Goal: Information Seeking & Learning: Learn about a topic

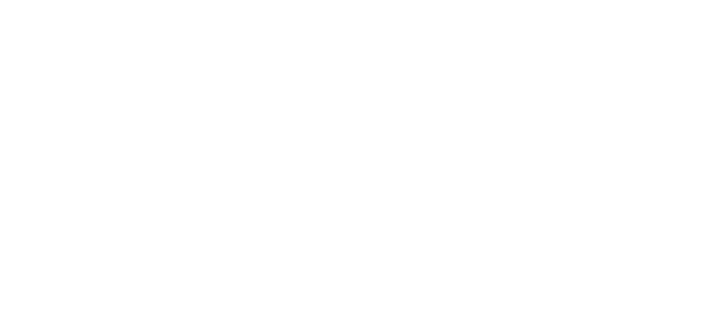
select select "es"
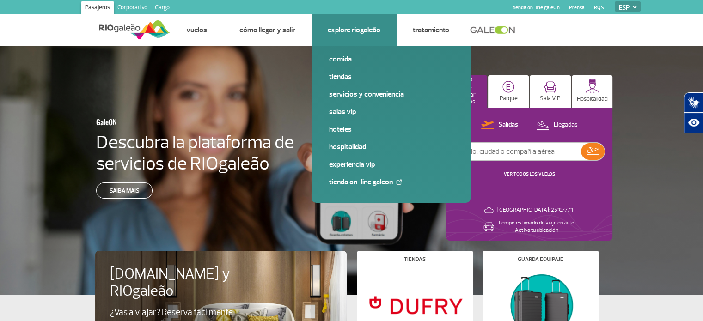
click at [342, 111] on link "Salas VIP" at bounding box center [391, 112] width 124 height 10
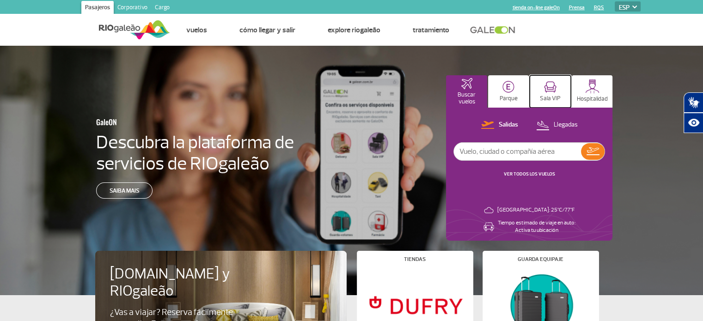
click at [557, 88] on button "Sala VIP" at bounding box center [549, 91] width 41 height 32
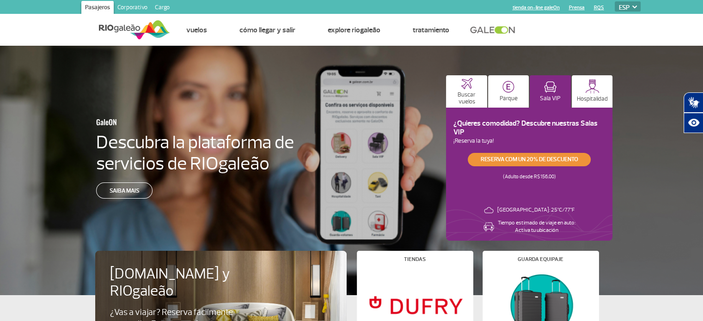
click at [557, 156] on link "Reserva com un 20% de descuento" at bounding box center [528, 159] width 123 height 13
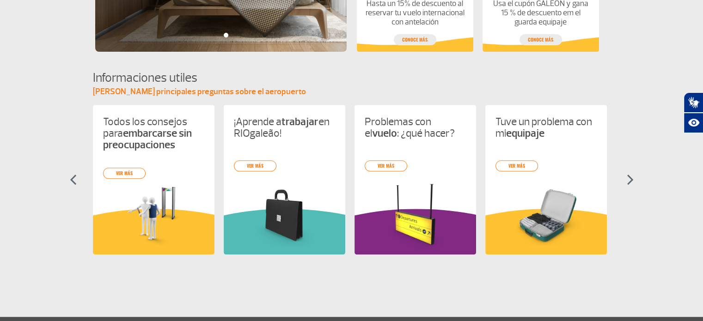
scroll to position [367, 0]
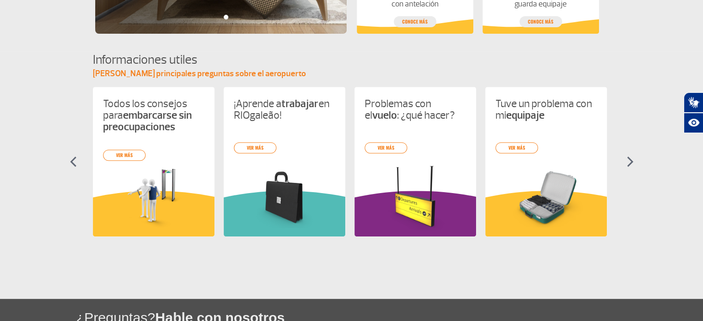
click at [631, 165] on img at bounding box center [629, 161] width 7 height 11
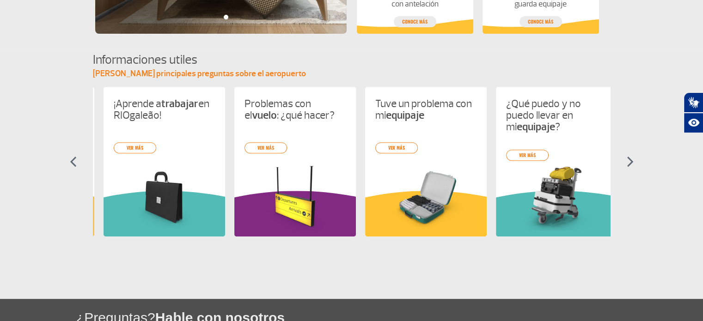
scroll to position [0, 131]
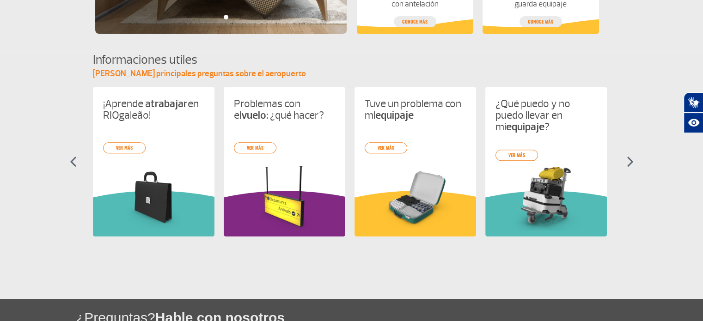
click at [78, 157] on section "Informaciones utiles Toma tus principales preguntas sobre el aeropuerto Todos l…" at bounding box center [351, 152] width 703 height 202
click at [73, 160] on img at bounding box center [73, 161] width 7 height 11
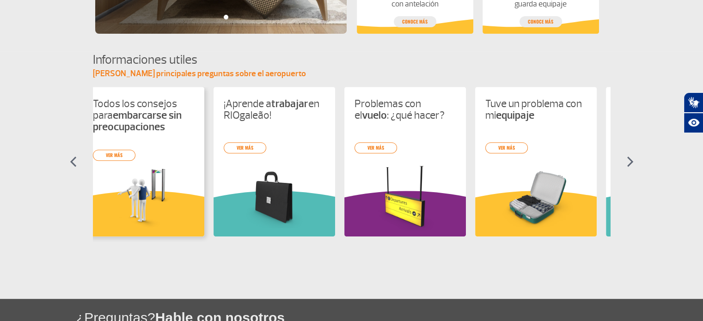
scroll to position [0, 0]
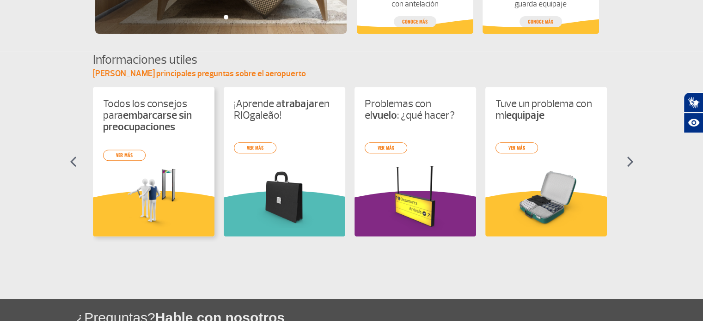
click at [164, 155] on div "Todos los consejos para embarcarse sin preocupaciones ver más" at bounding box center [153, 162] width 121 height 150
click at [139, 155] on div "Todos los consejos para embarcarse sin preocupaciones ver más ¡Aprende a trabaj…" at bounding box center [351, 170] width 517 height 166
click at [111, 155] on link "ver más" at bounding box center [124, 155] width 42 height 11
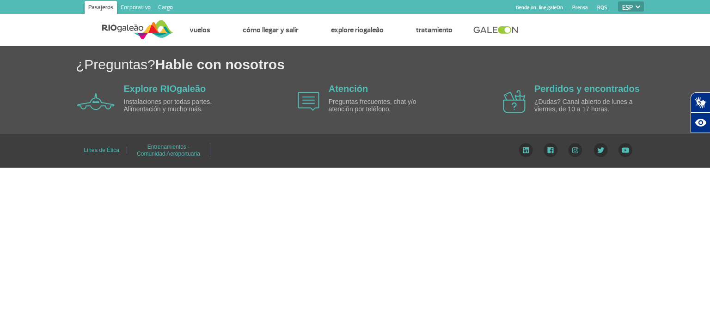
select select "es"
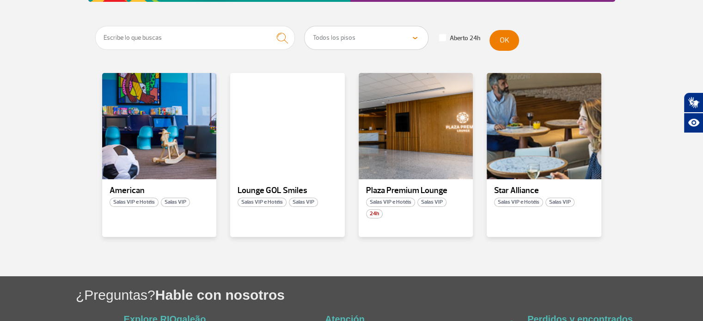
scroll to position [166, 0]
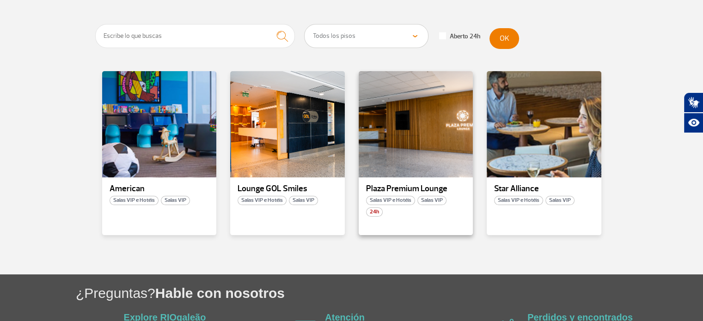
click at [399, 188] on p "Plaza Premium Lounge" at bounding box center [416, 188] width 100 height 9
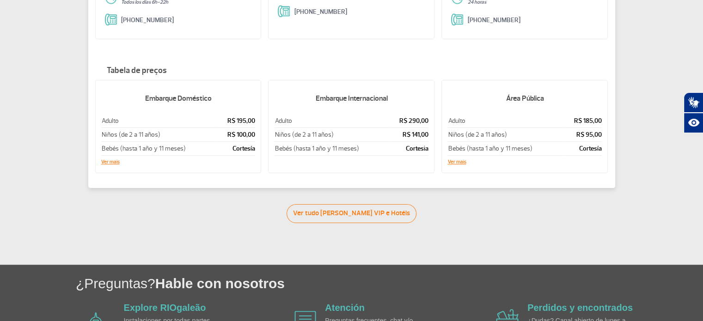
scroll to position [215, 0]
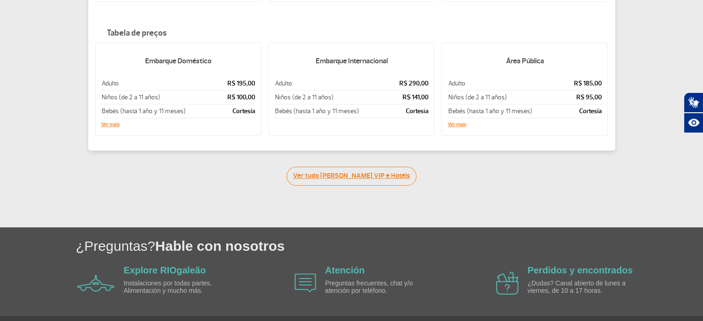
click at [391, 168] on link "Ver tudo de Salas VIP e Hotéis" at bounding box center [351, 176] width 130 height 19
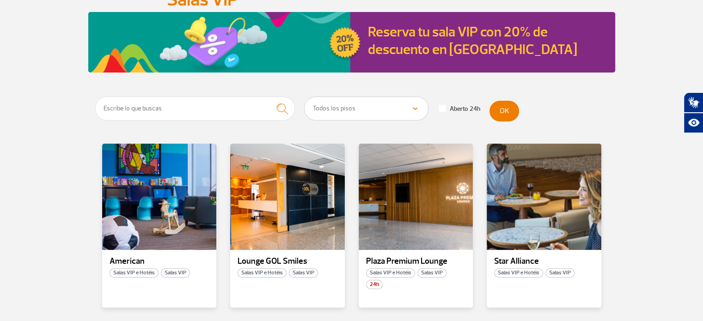
scroll to position [133, 0]
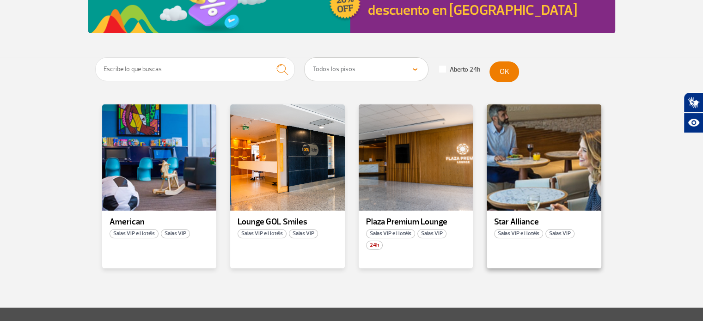
click at [518, 218] on p "Star Alliance" at bounding box center [544, 222] width 100 height 9
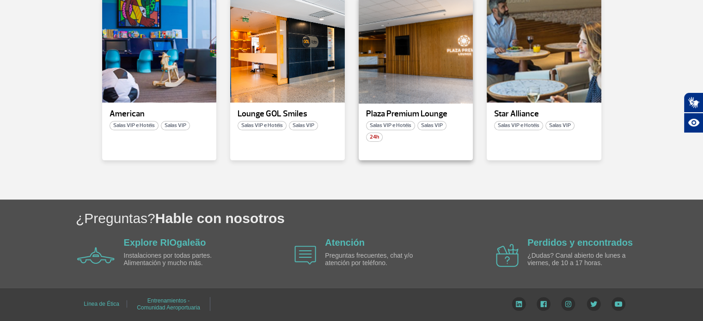
click at [402, 94] on div at bounding box center [415, 49] width 116 height 109
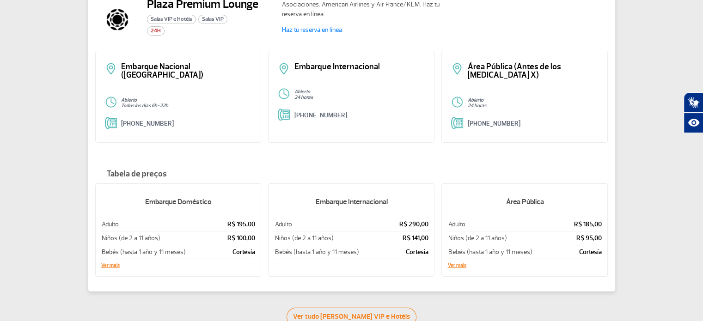
scroll to position [75, 0]
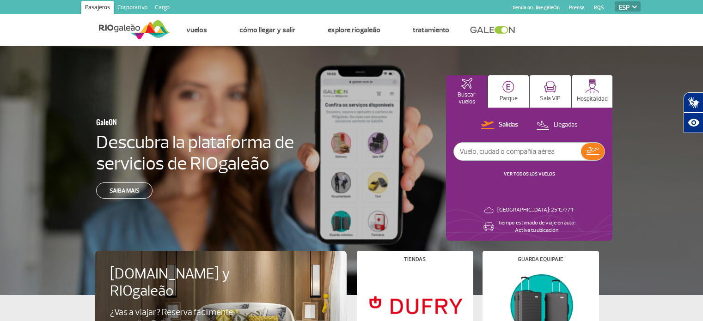
select select "es"
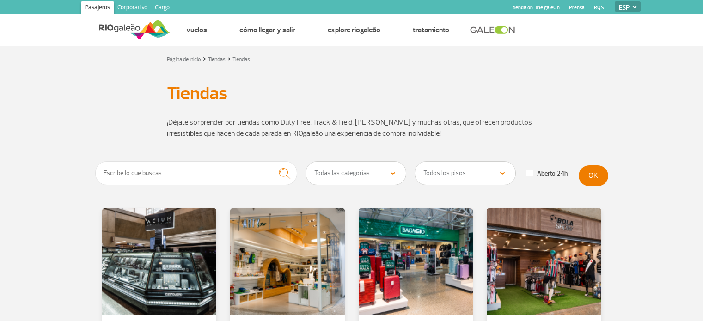
select select "es"
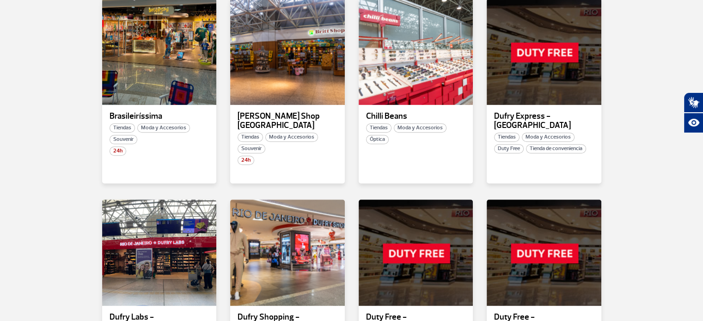
scroll to position [457, 0]
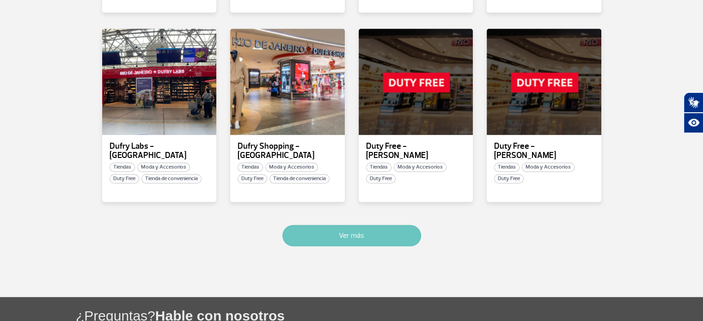
click at [368, 227] on button "Ver más" at bounding box center [351, 235] width 139 height 21
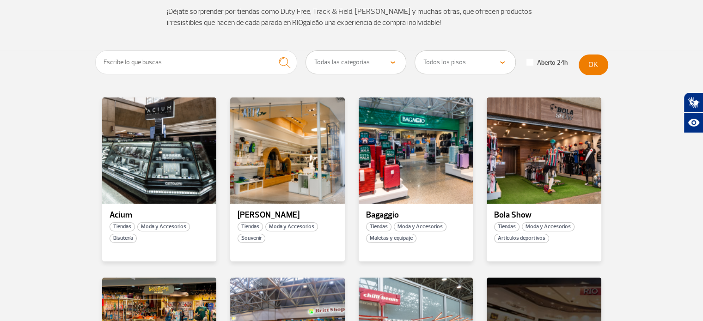
scroll to position [38, 0]
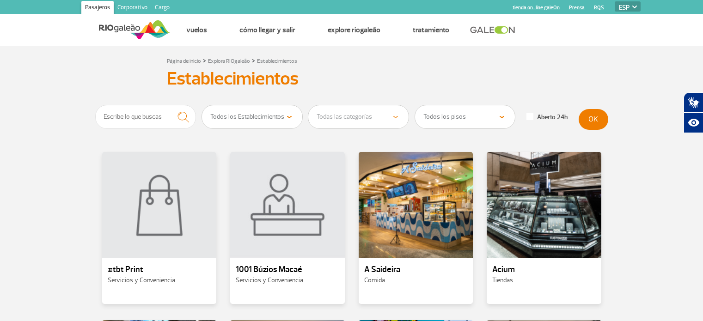
select select "es"
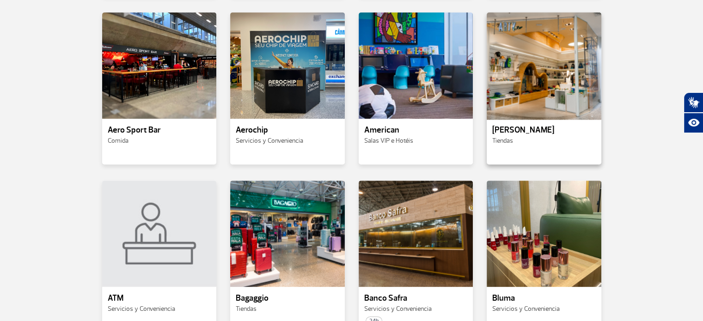
scroll to position [547, 0]
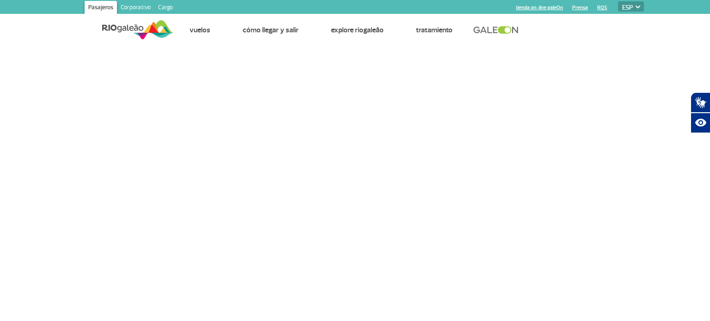
select select "es"
